Goal: Transaction & Acquisition: Download file/media

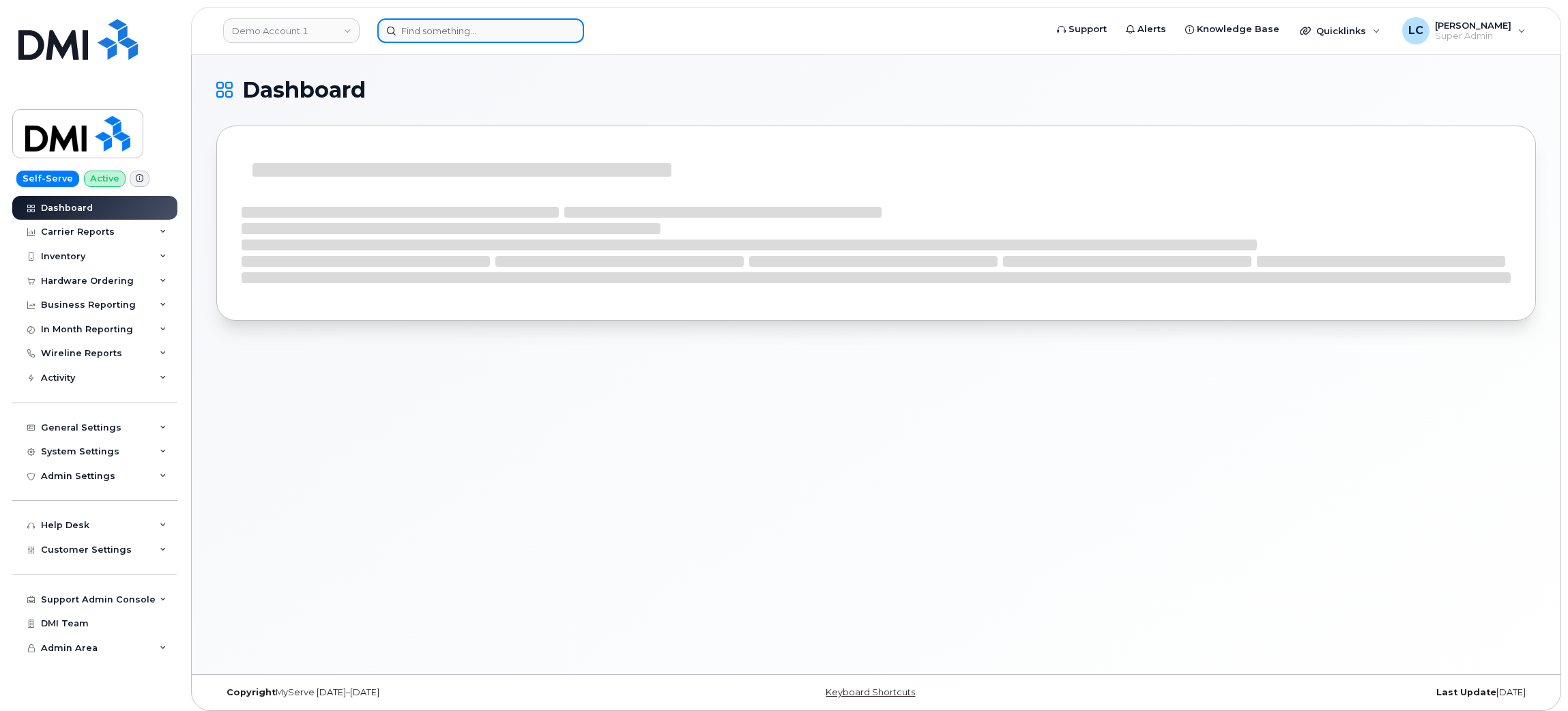
click at [432, 26] on input at bounding box center [480, 31] width 207 height 25
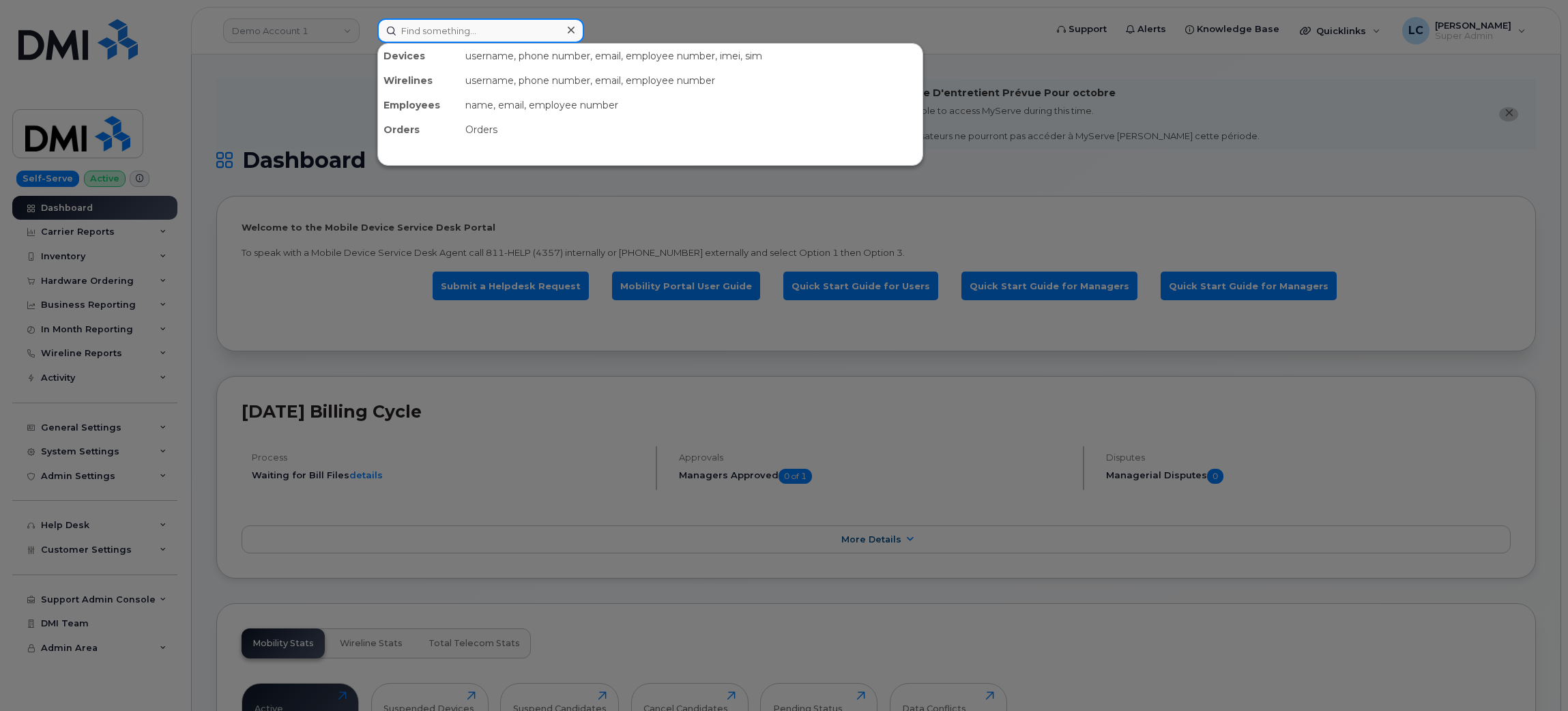
paste input "418-264-2465"
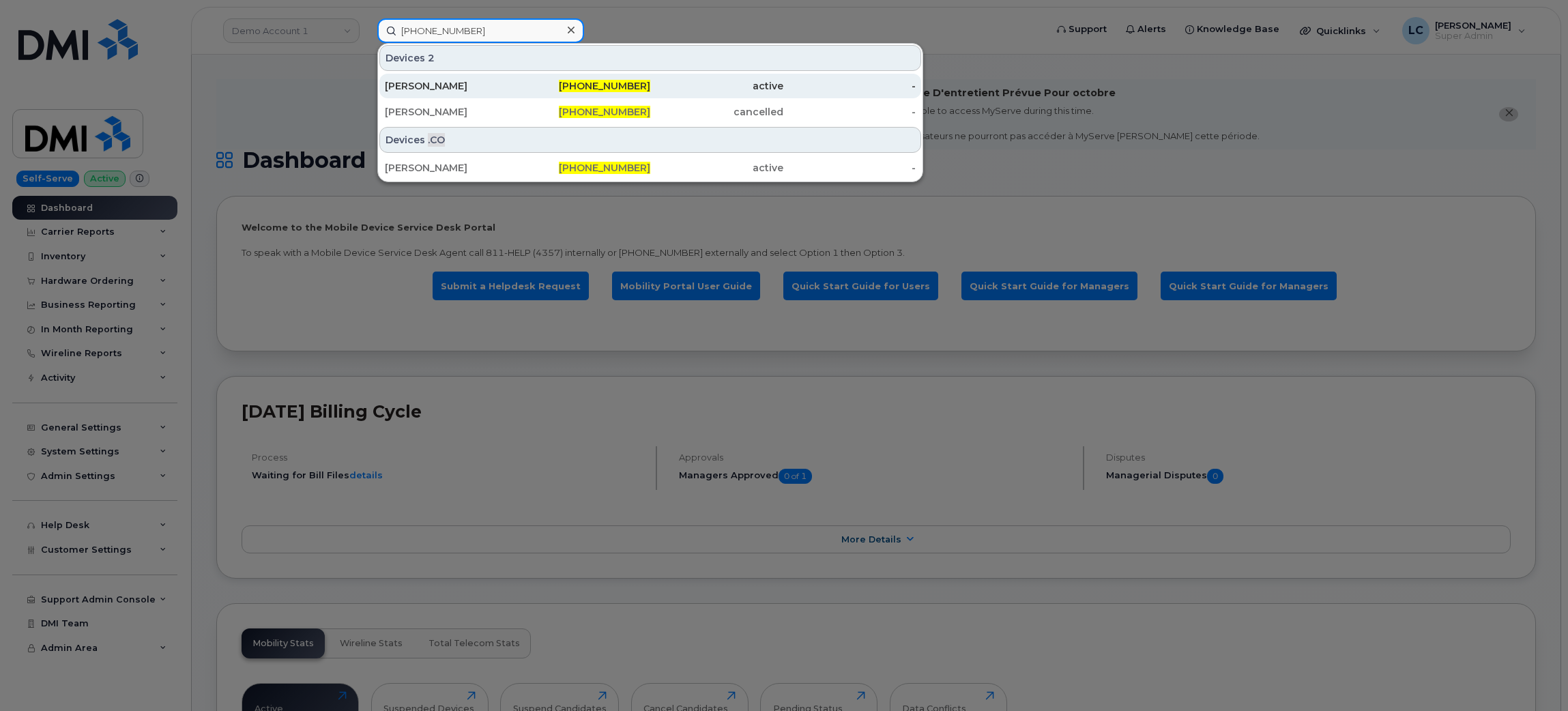
type input "418-264-2465"
click at [599, 80] on div "418-264-2465" at bounding box center [584, 86] width 133 height 13
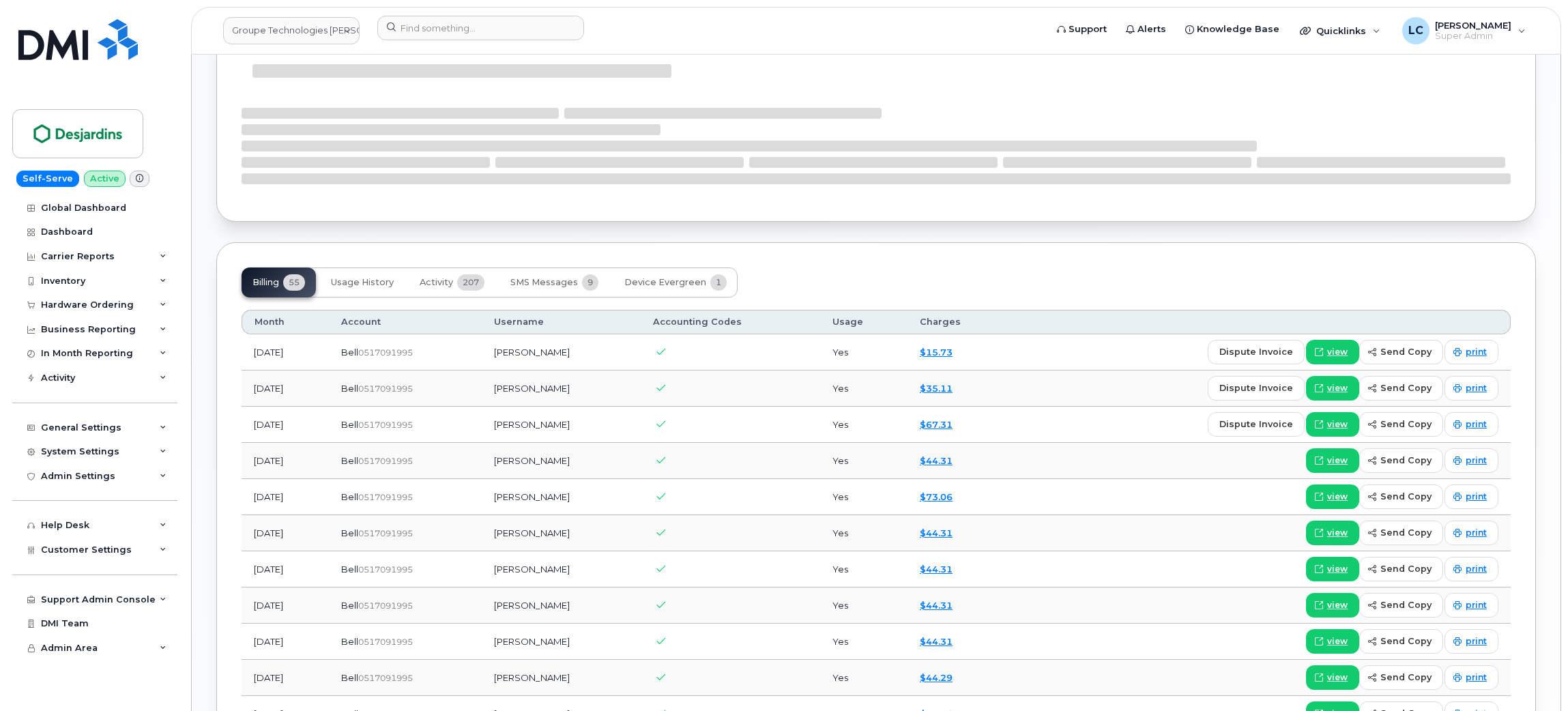
scroll to position [960, 0]
click at [442, 282] on span "Activity" at bounding box center [436, 285] width 33 height 11
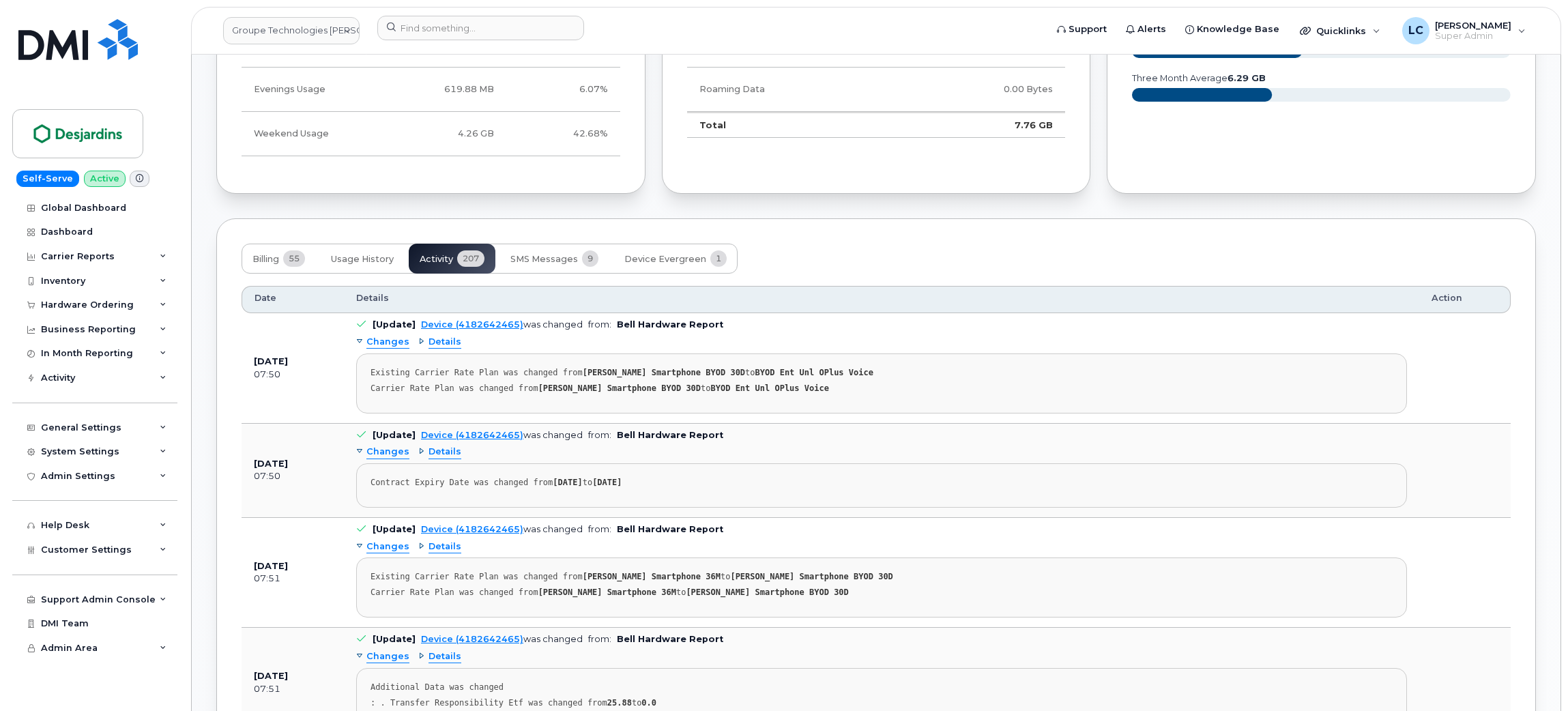
scroll to position [1041, 0]
click at [287, 254] on span "55" at bounding box center [293, 257] width 22 height 16
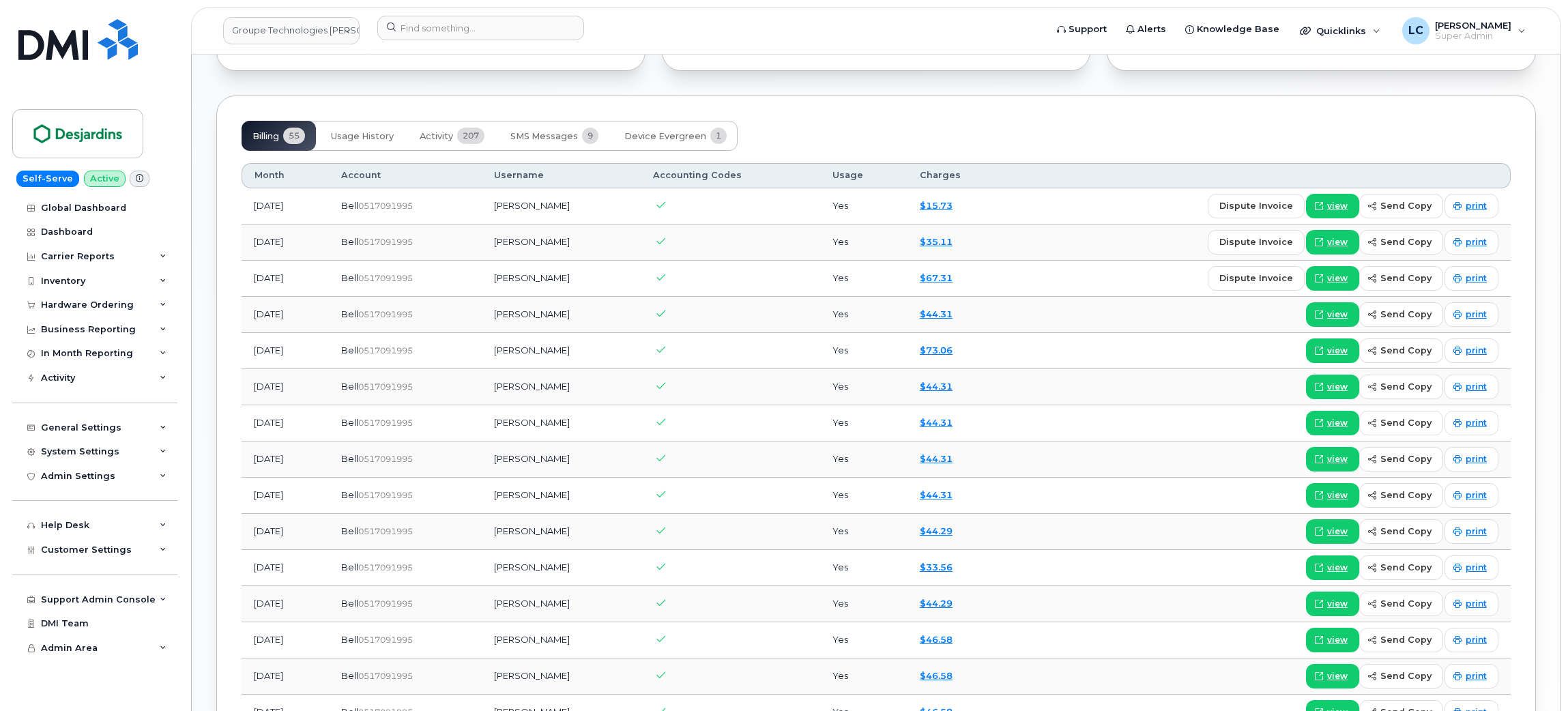
scroll to position [1162, 0]
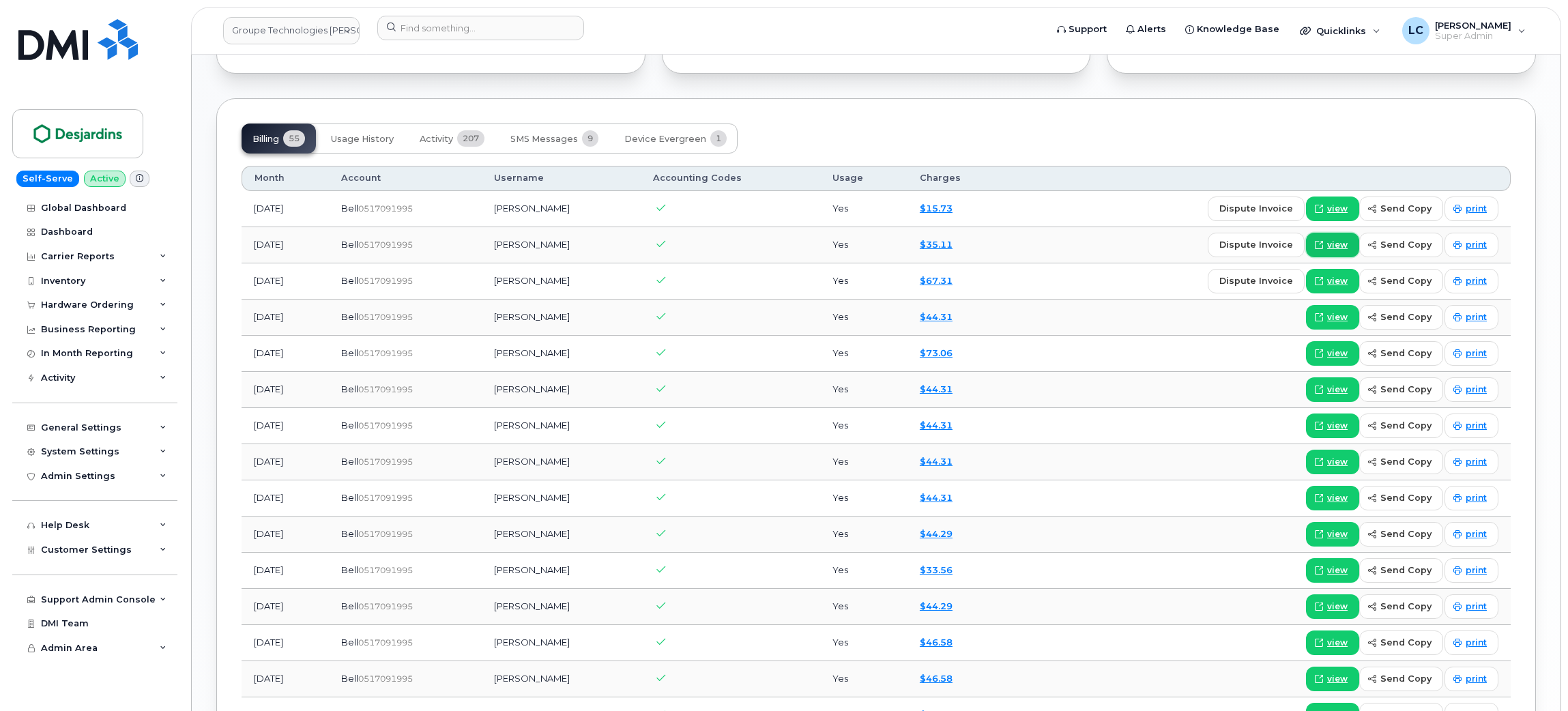
click at [1337, 251] on span "view" at bounding box center [1338, 244] width 21 height 12
click at [1342, 213] on span "view" at bounding box center [1338, 208] width 21 height 12
click at [953, 210] on link "$15.73" at bounding box center [936, 208] width 33 height 11
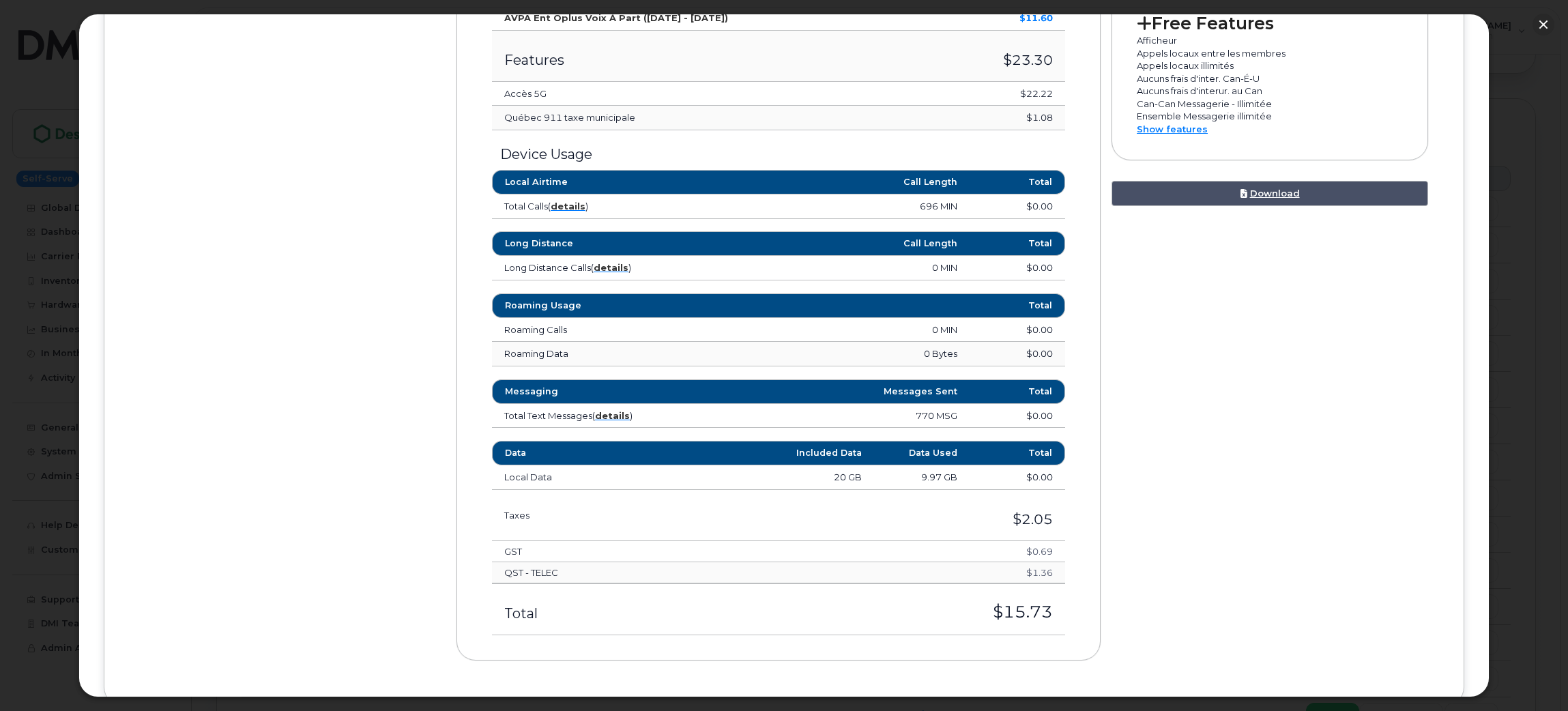
scroll to position [604, 0]
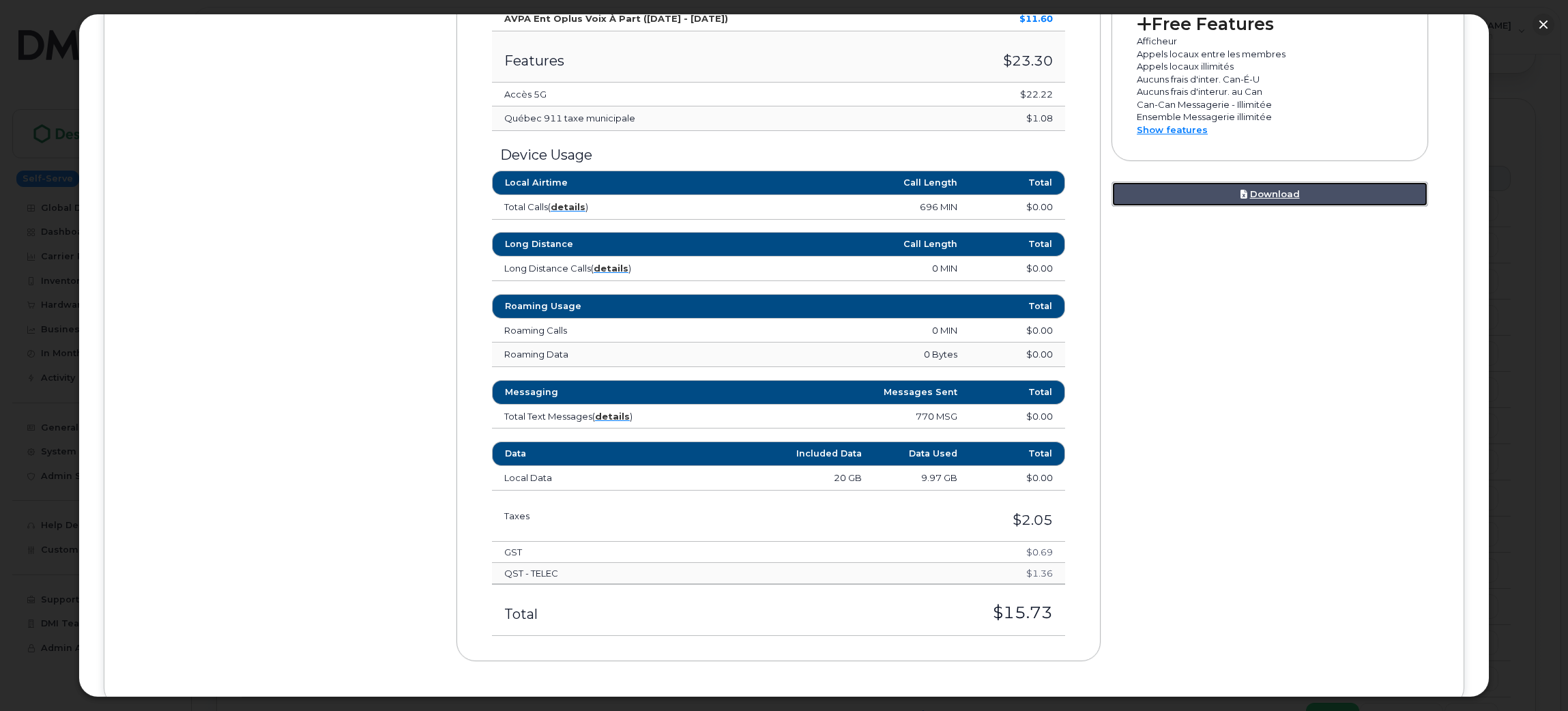
click at [1298, 203] on link "Download" at bounding box center [1270, 193] width 317 height 25
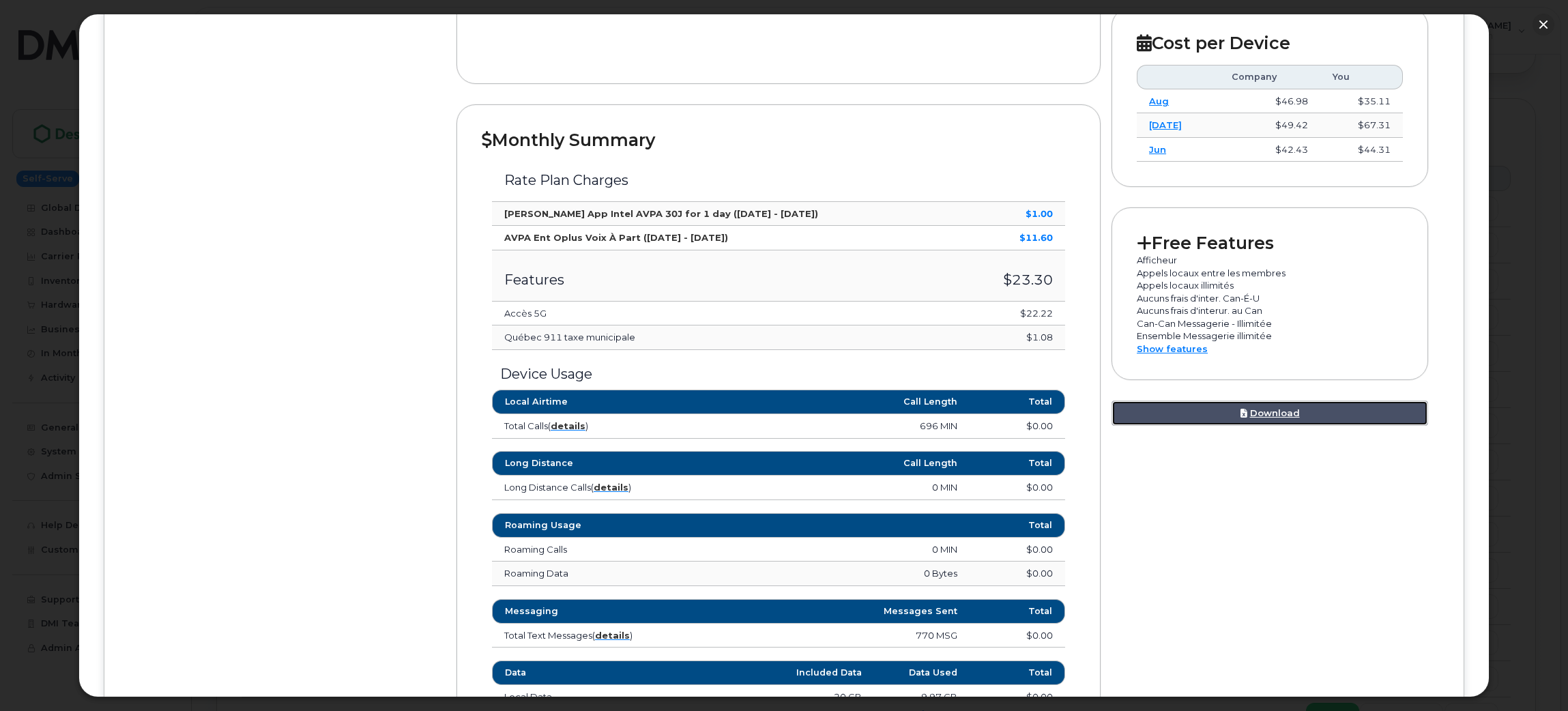
scroll to position [385, 0]
click at [1032, 314] on td "$22.22" at bounding box center [1013, 314] width 103 height 25
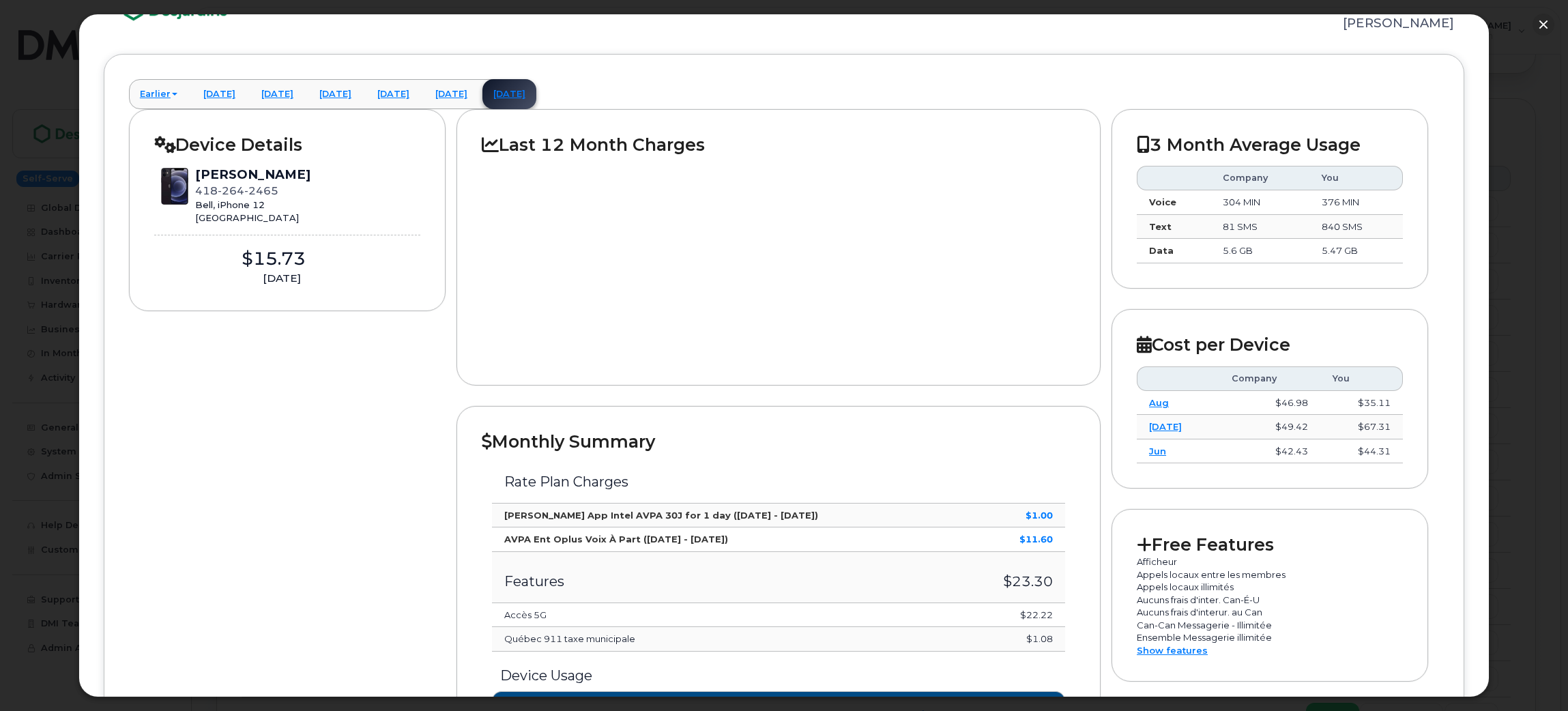
scroll to position [83, 0]
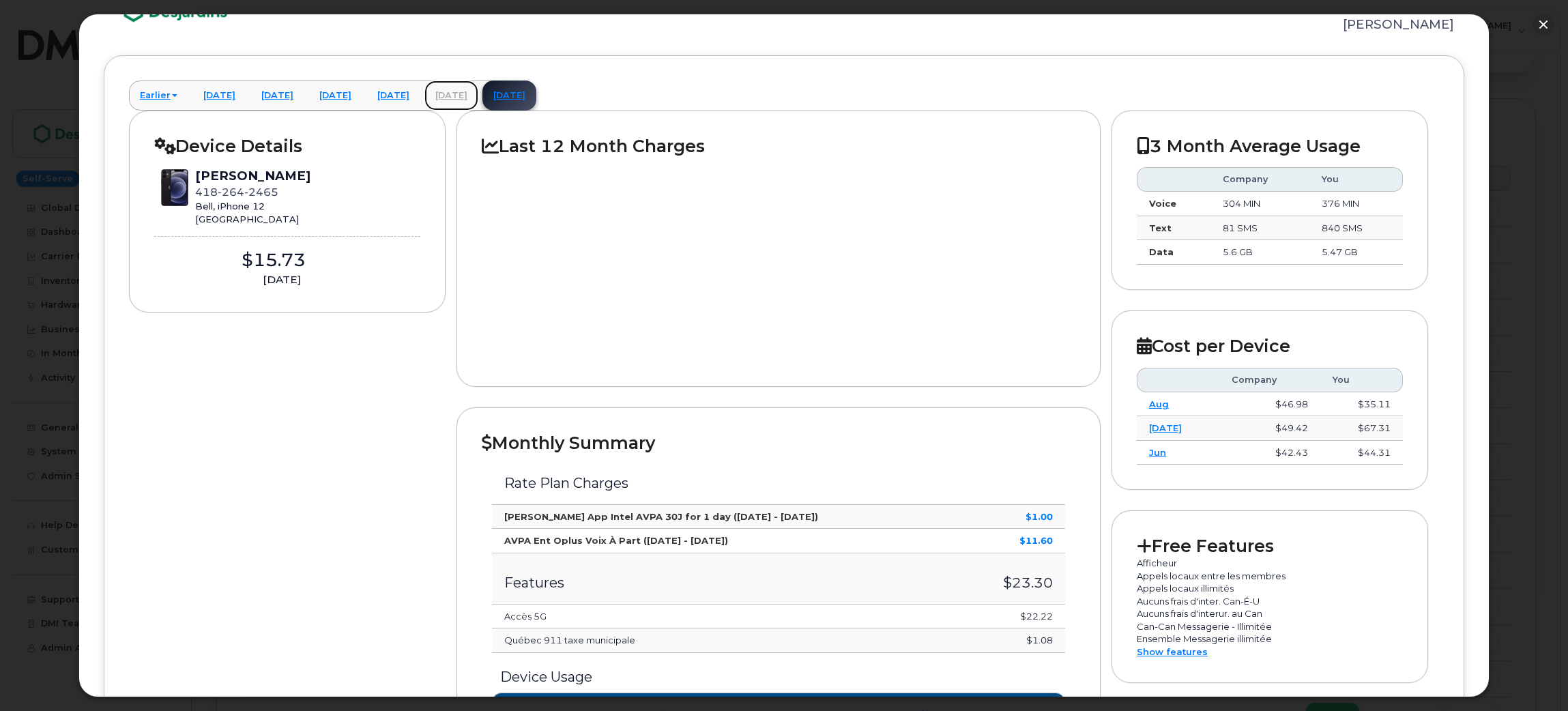
click at [478, 91] on link "[DATE]" at bounding box center [451, 95] width 54 height 30
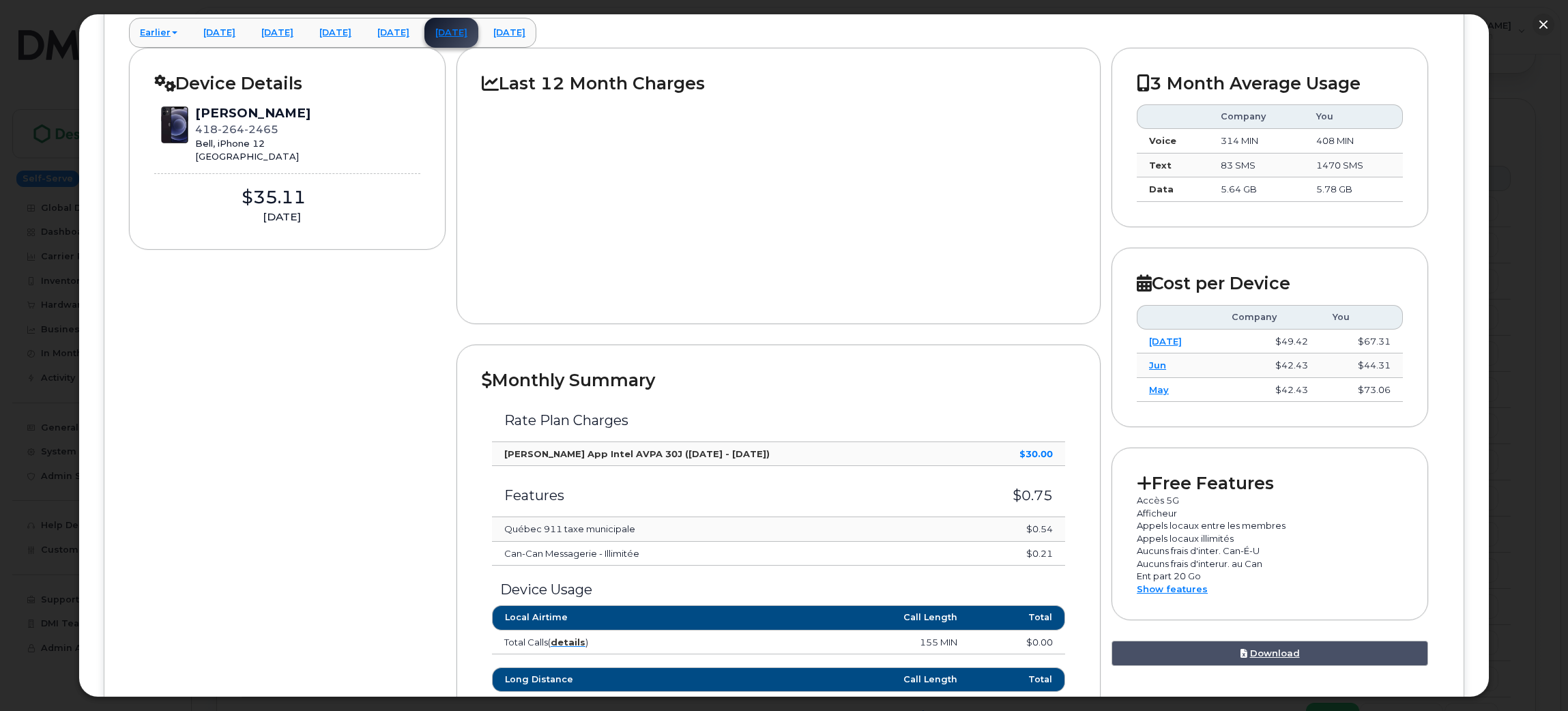
scroll to position [0, 0]
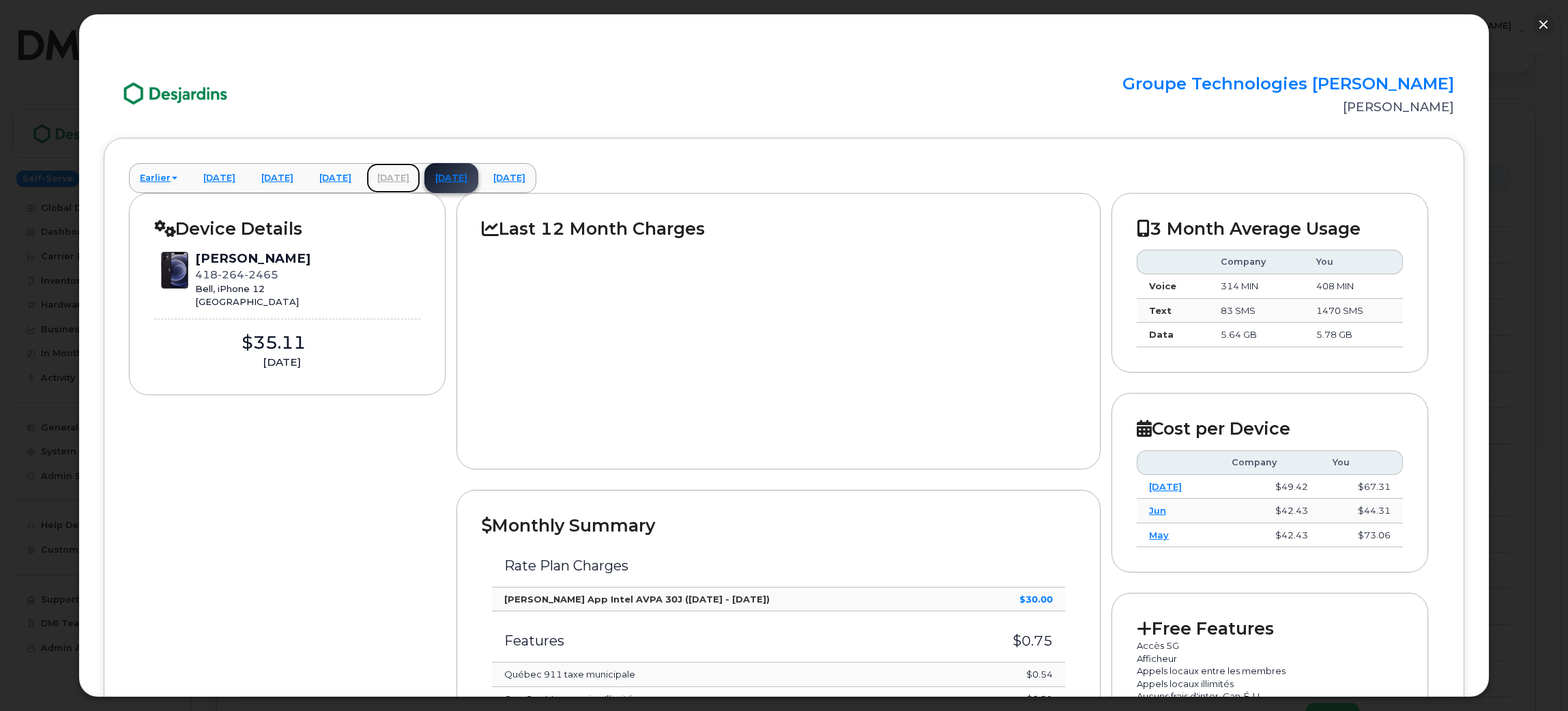
click at [420, 178] on link "[DATE]" at bounding box center [392, 178] width 54 height 30
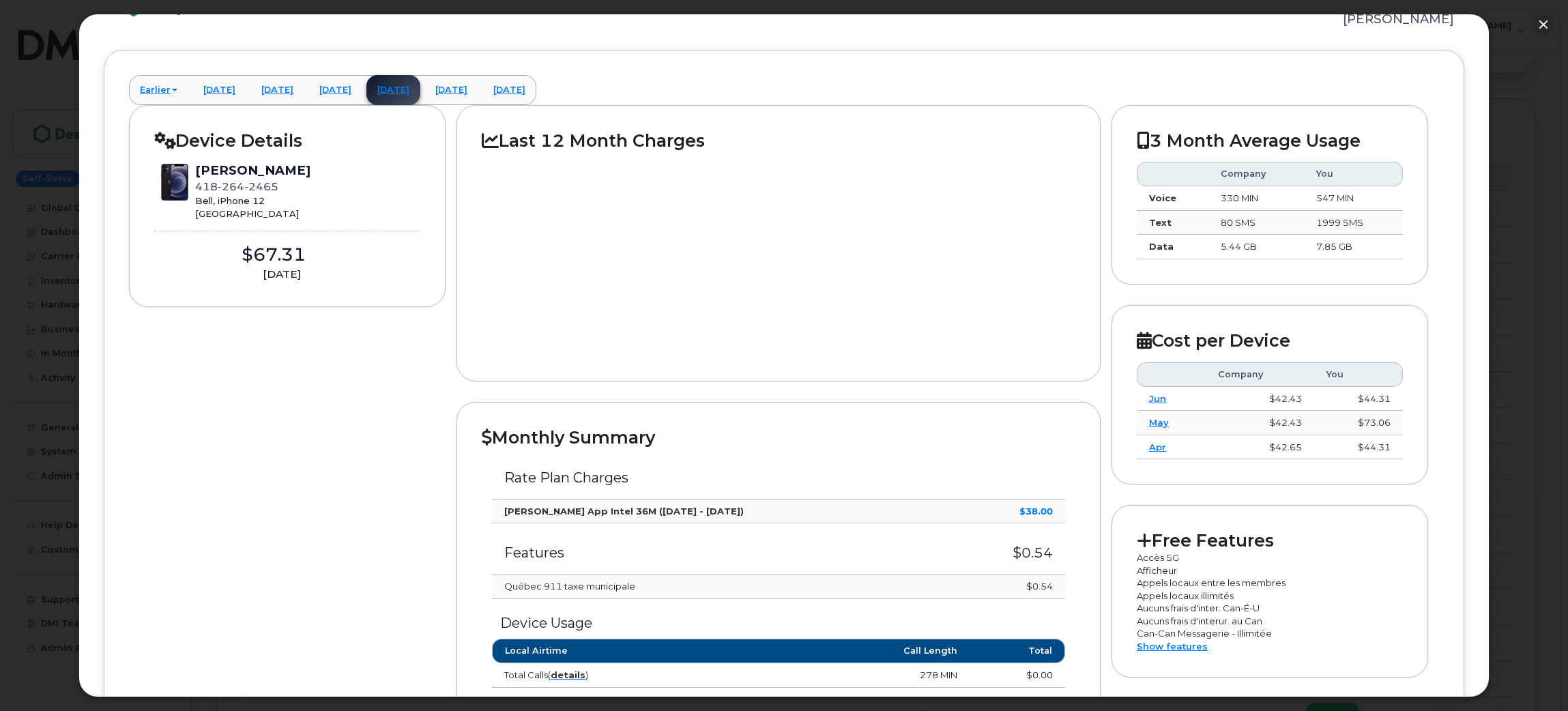
scroll to position [87, 0]
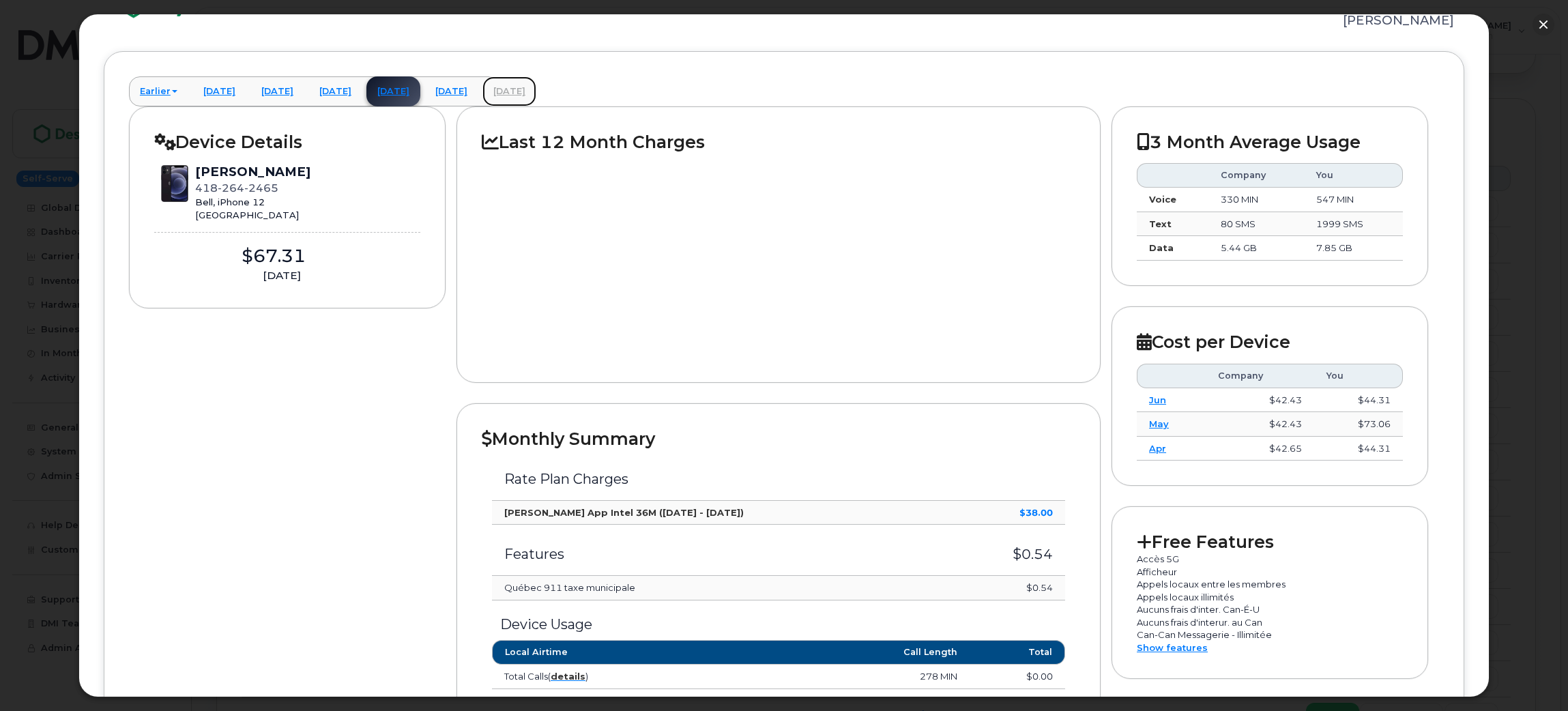
click at [536, 94] on link "[DATE]" at bounding box center [509, 91] width 54 height 30
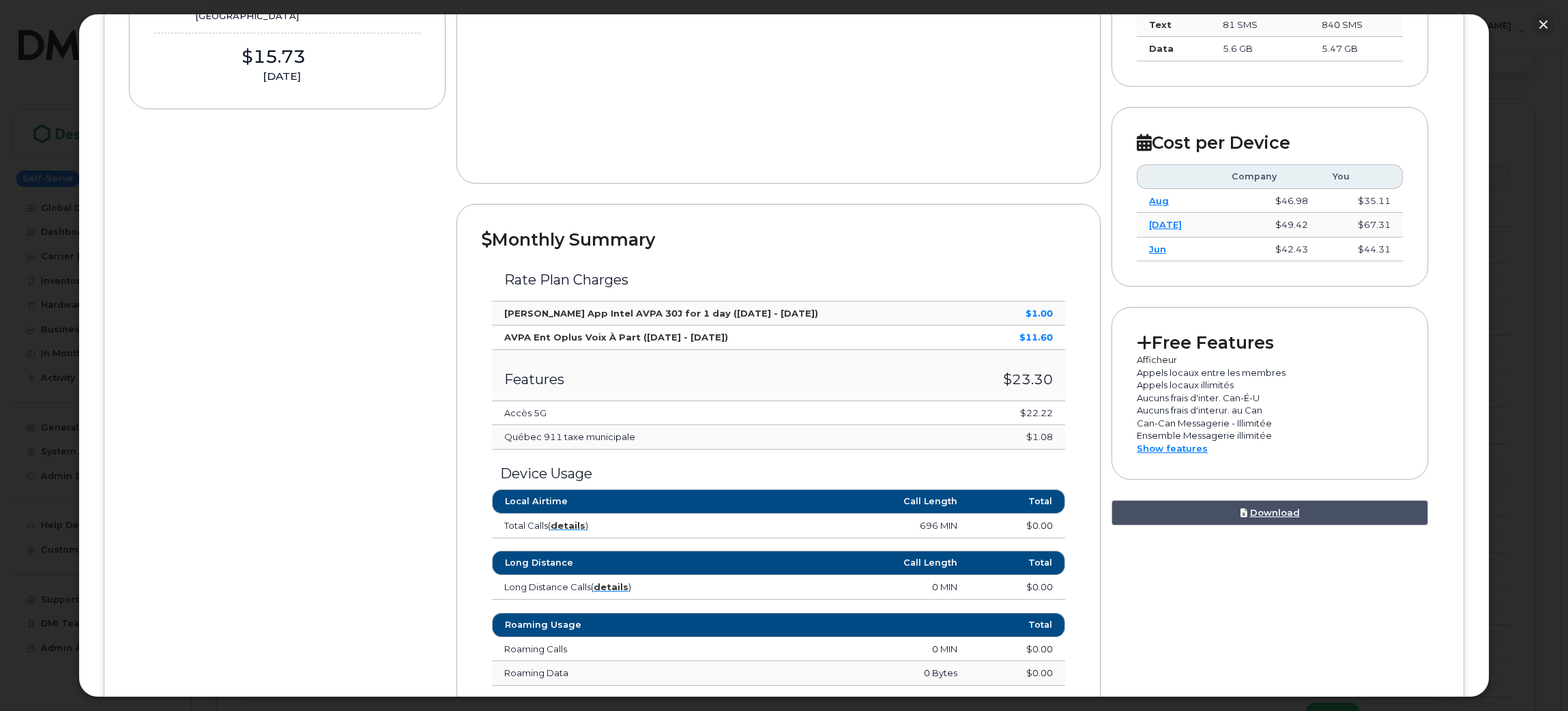
scroll to position [0, 0]
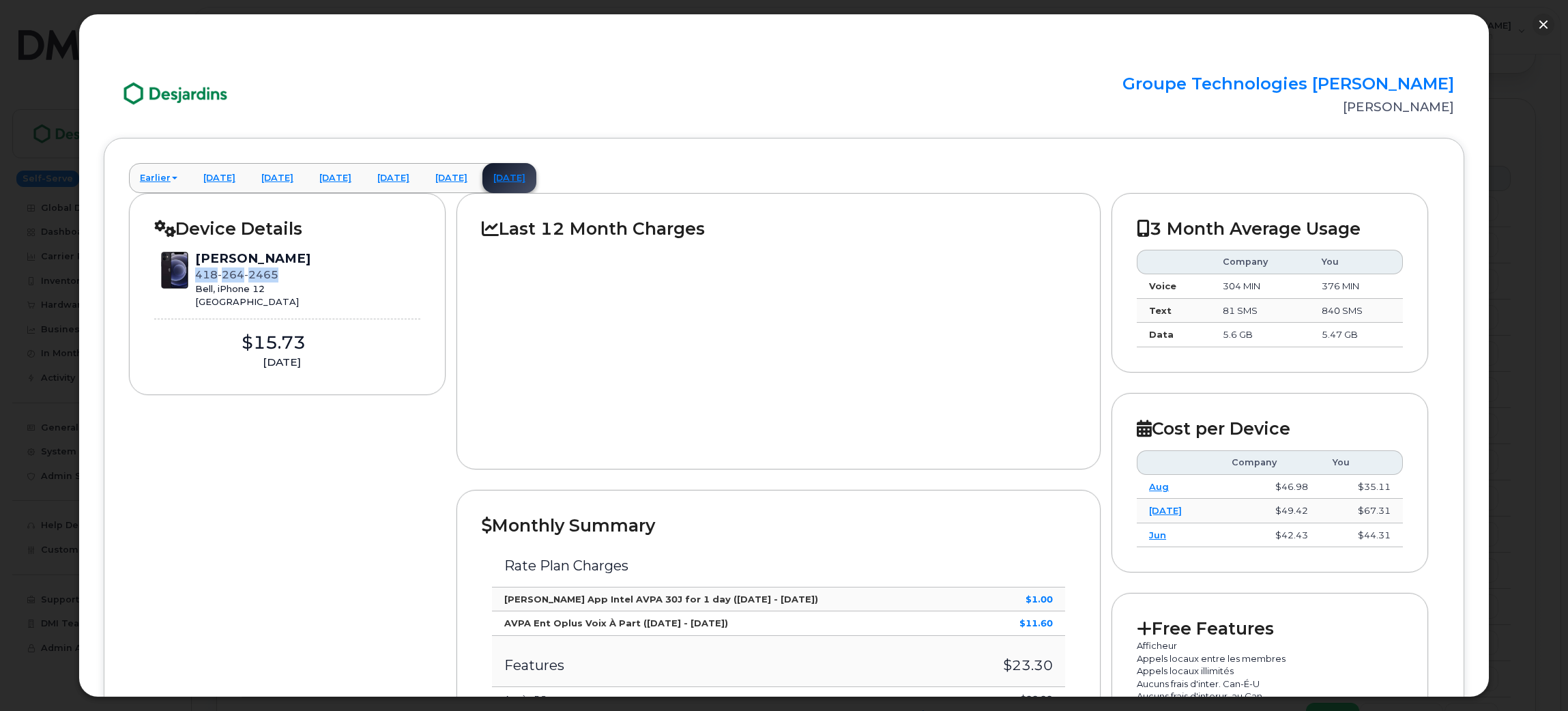
drag, startPoint x: 280, startPoint y: 274, endPoint x: 198, endPoint y: 282, distance: 82.4
click at [198, 282] on div "418 264 2465" at bounding box center [253, 274] width 115 height 15
copy span "418 264 2465"
click at [1545, 24] on button "button" at bounding box center [1543, 24] width 22 height 22
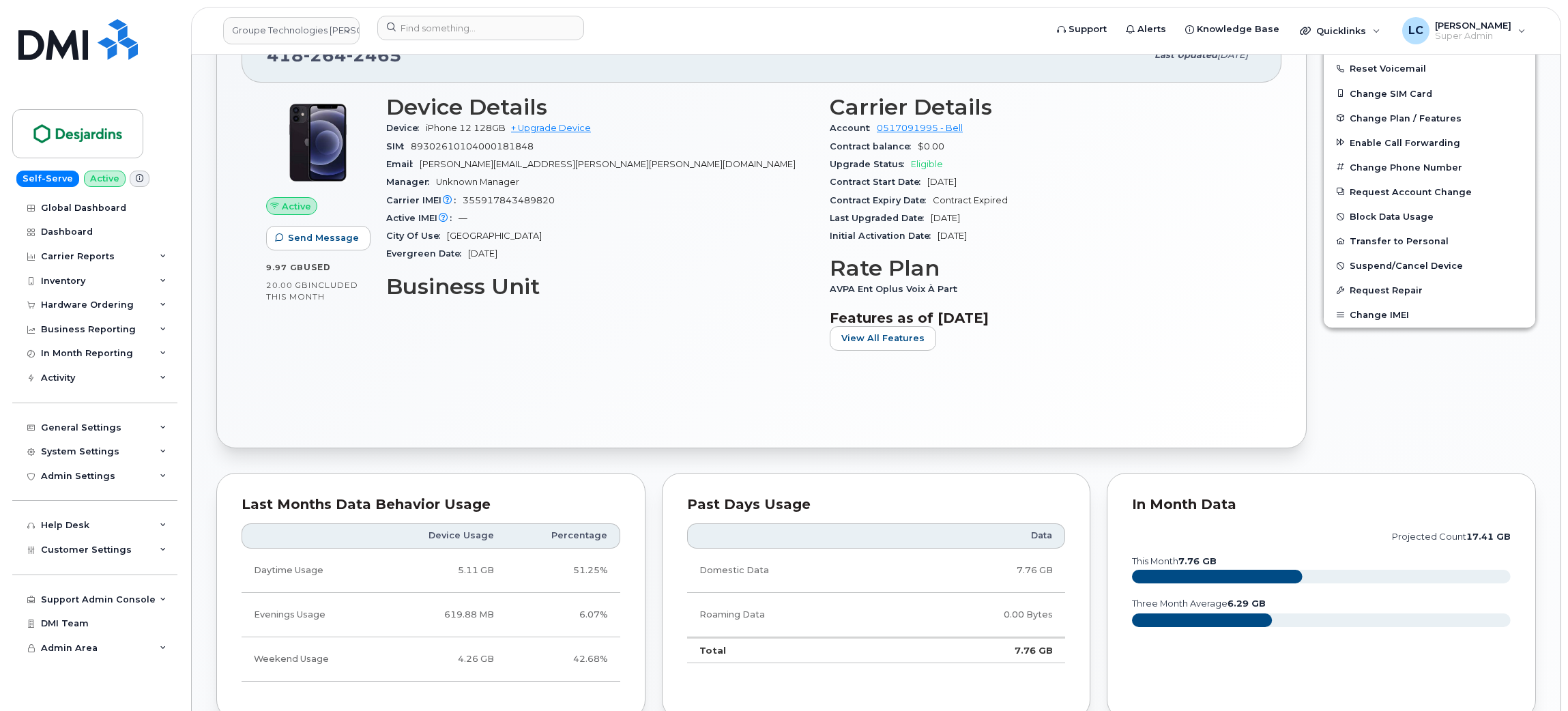
scroll to position [515, 0]
click at [322, 41] on link "Groupe Technologies [PERSON_NAME]" at bounding box center [291, 30] width 137 height 27
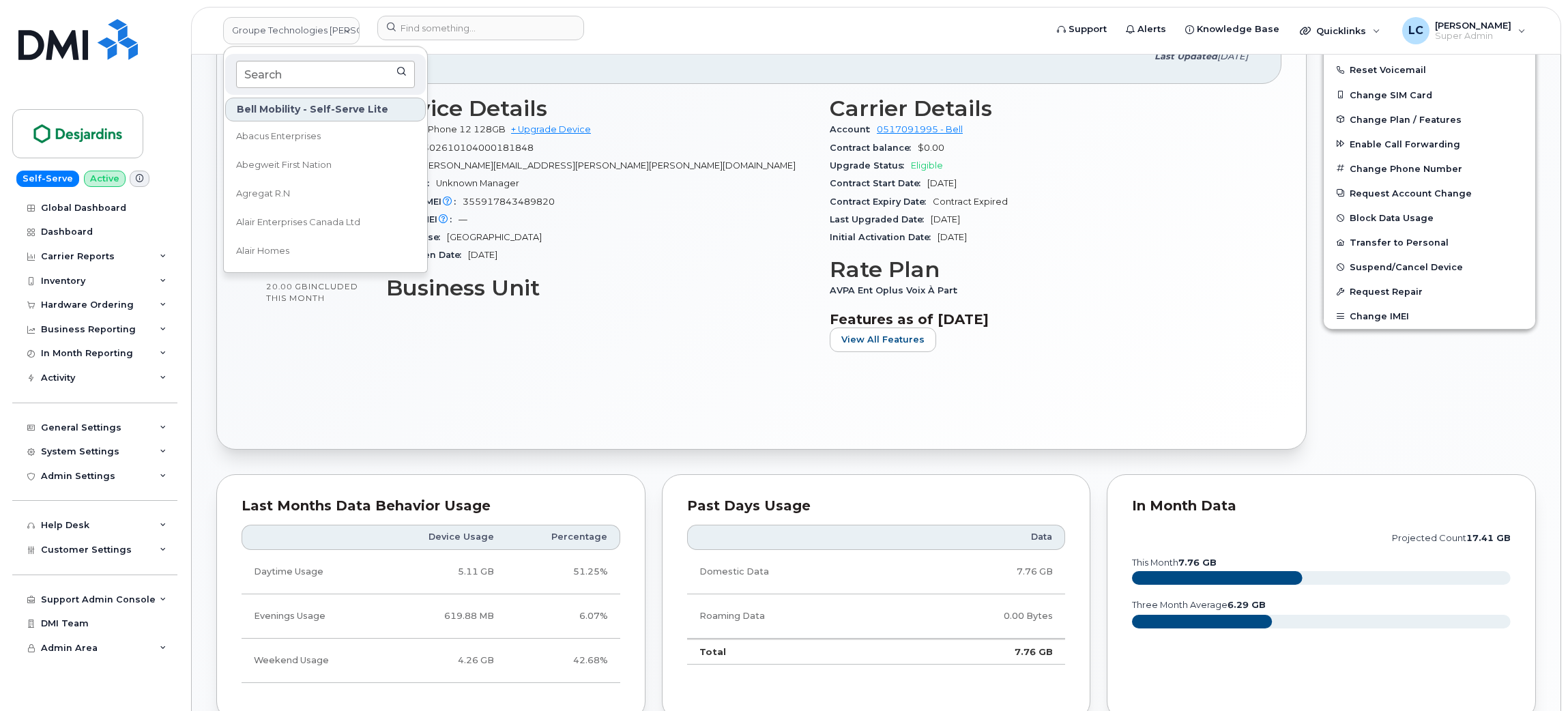
click at [302, 64] on input at bounding box center [325, 74] width 178 height 27
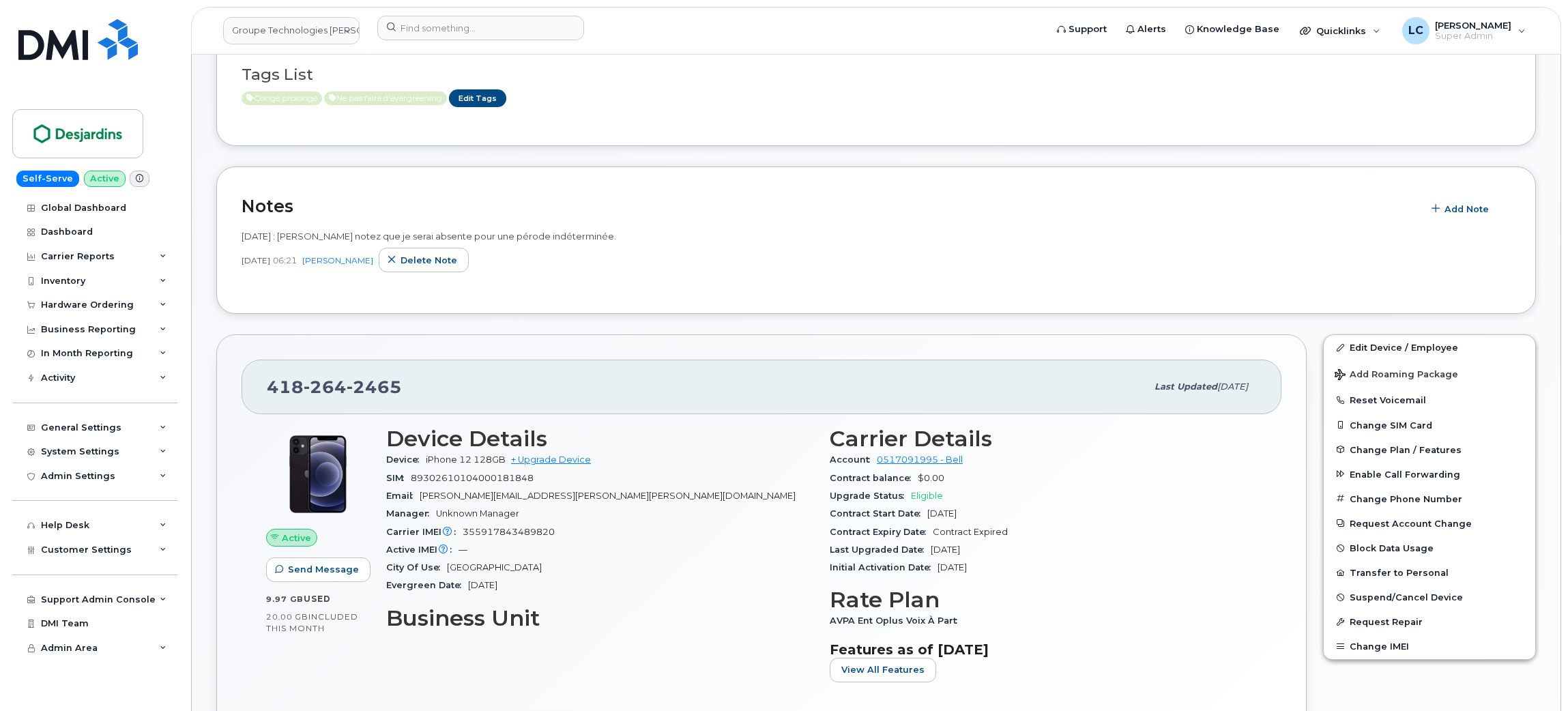
scroll to position [184, 0]
click at [149, 260] on div "Carrier Reports" at bounding box center [94, 256] width 165 height 25
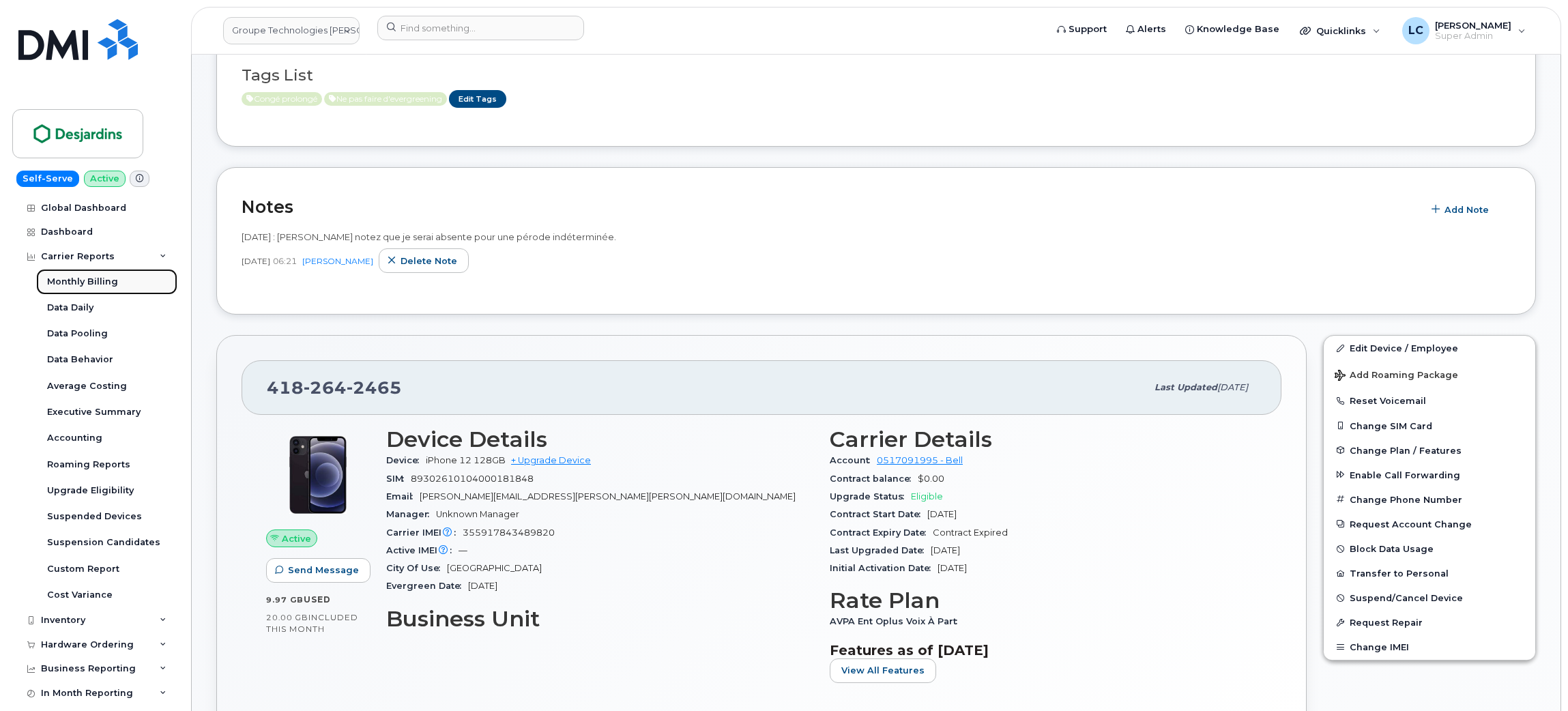
click at [117, 282] on link "Monthly Billing" at bounding box center [107, 281] width 142 height 25
click at [115, 285] on link "Monthly Billing" at bounding box center [107, 281] width 142 height 25
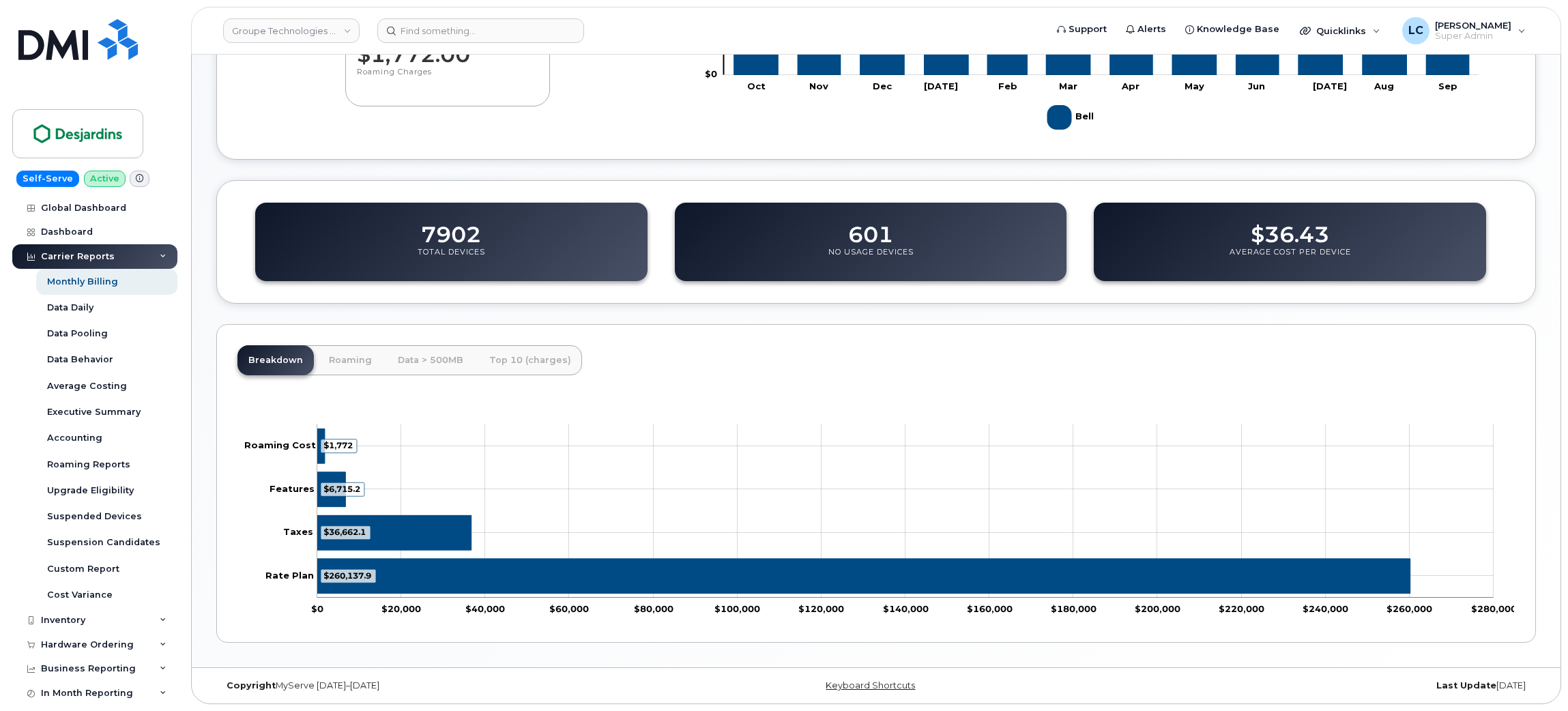
scroll to position [423, 0]
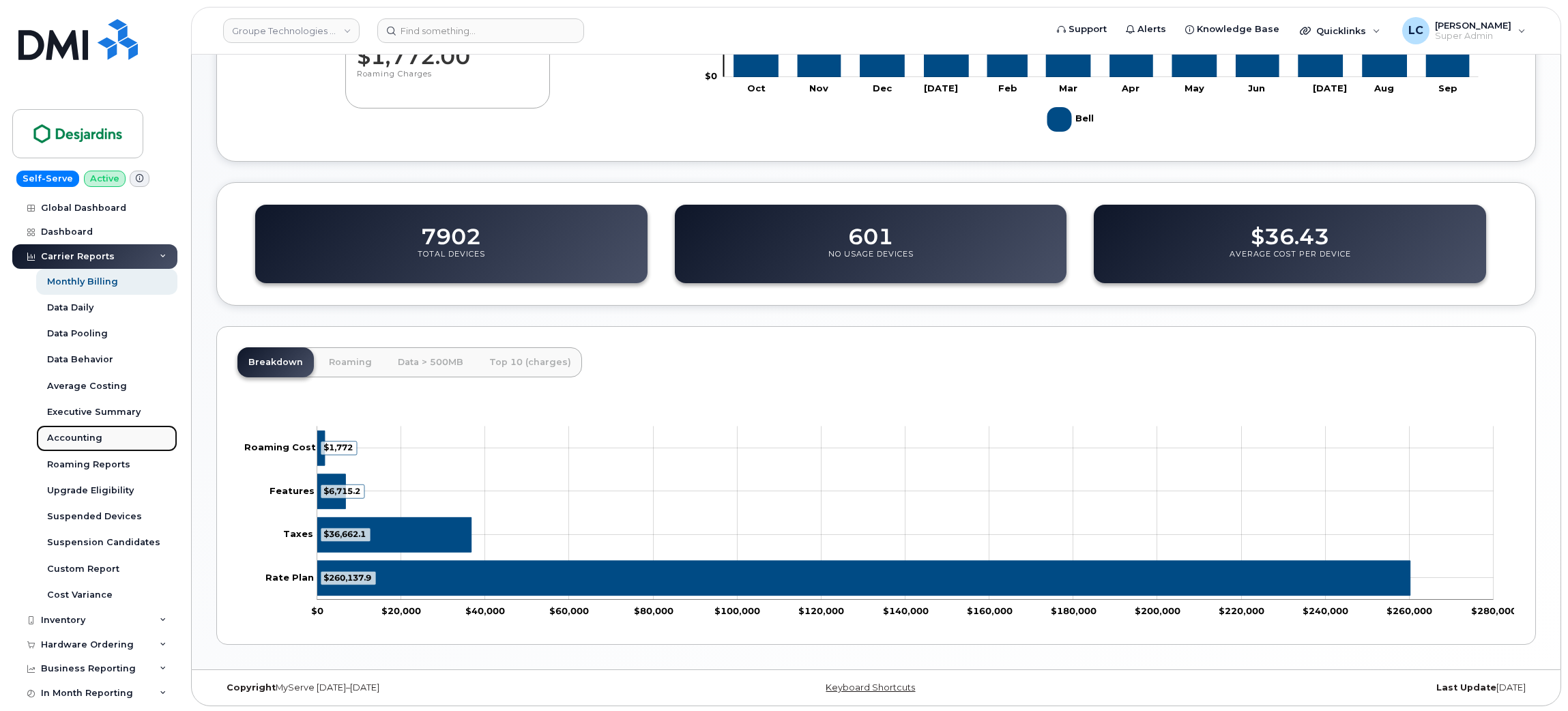
click at [121, 440] on link "Accounting" at bounding box center [107, 438] width 142 height 25
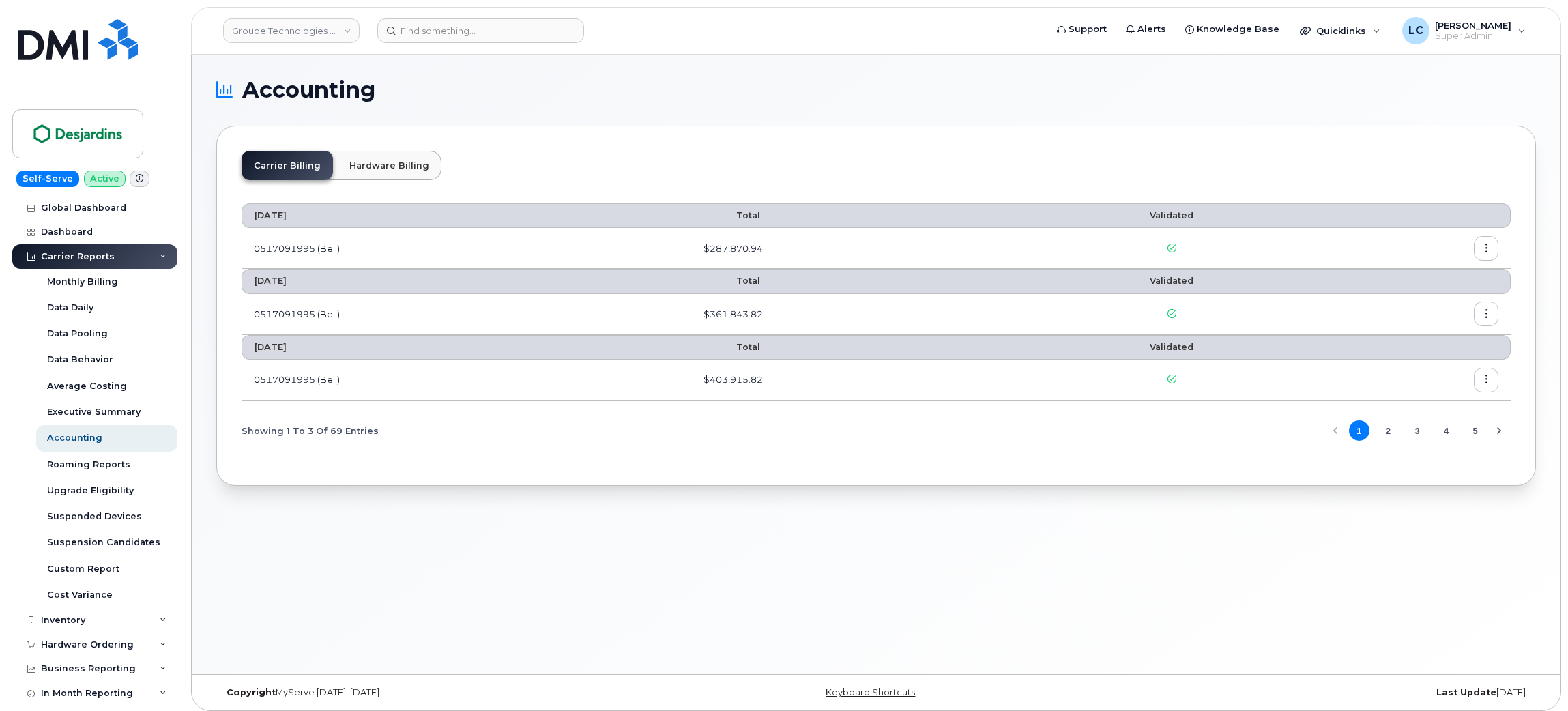
click at [1496, 248] on button "button" at bounding box center [1486, 248] width 25 height 25
click at [1418, 302] on span "Download" at bounding box center [1424, 304] width 53 height 12
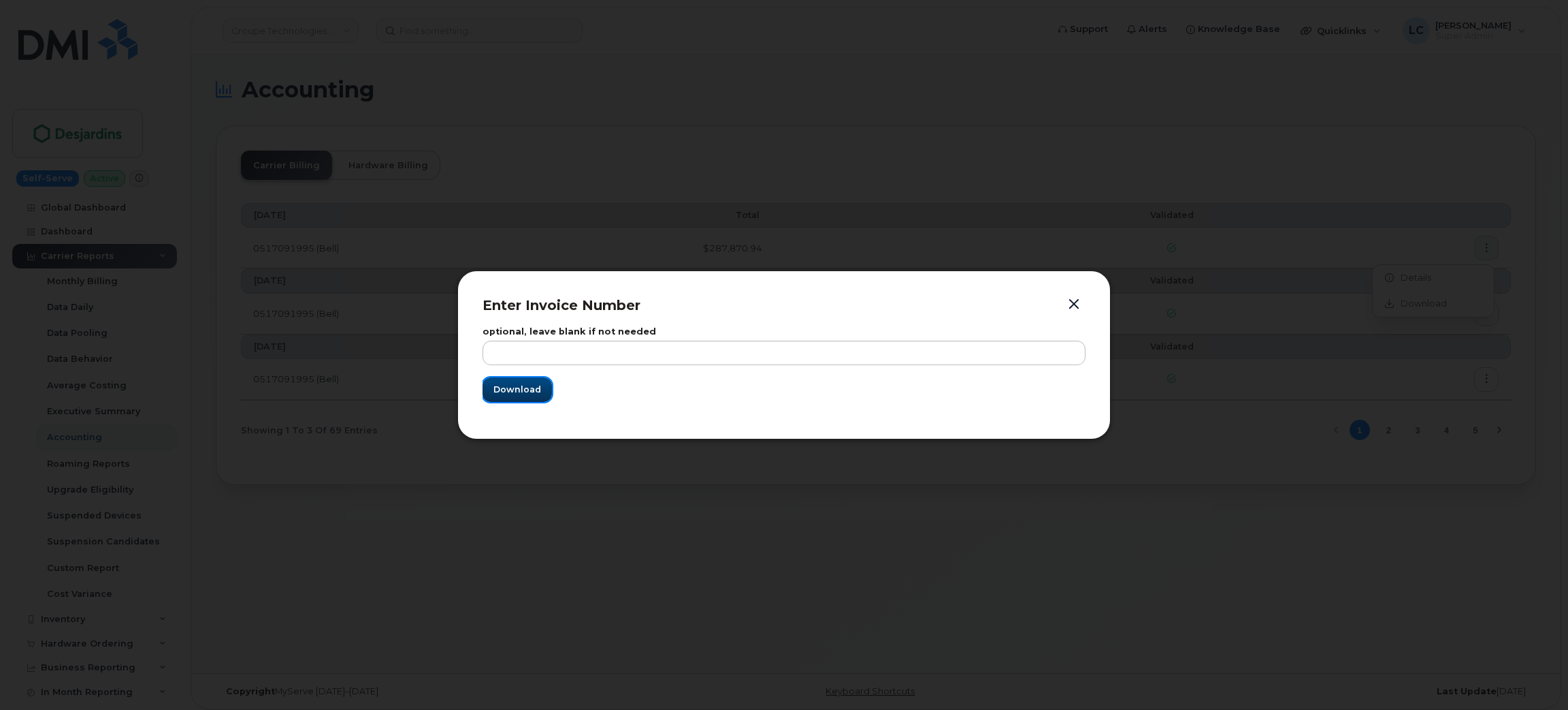
click at [529, 397] on button "Download" at bounding box center [518, 390] width 70 height 24
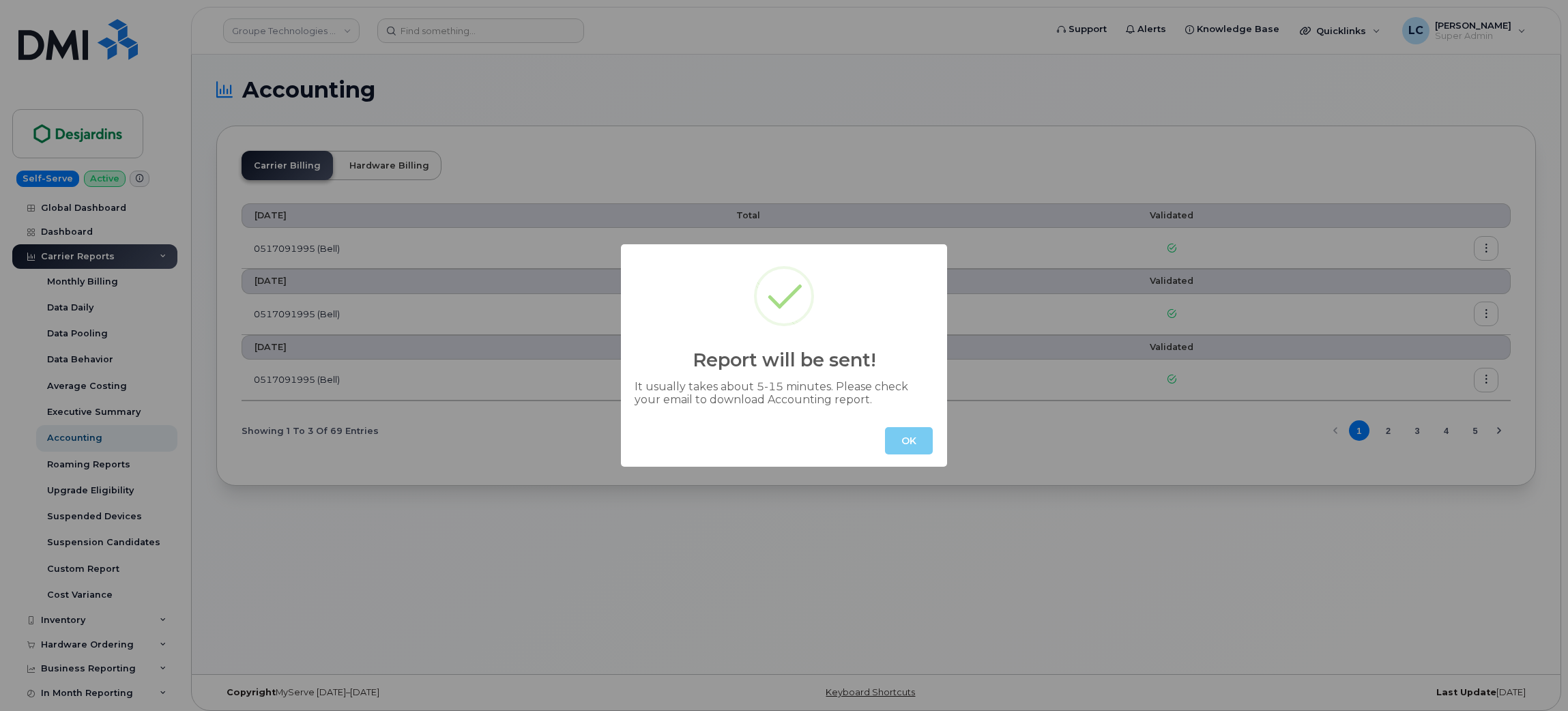
click at [908, 435] on button "OK" at bounding box center [909, 440] width 48 height 27
